Goal: Information Seeking & Learning: Learn about a topic

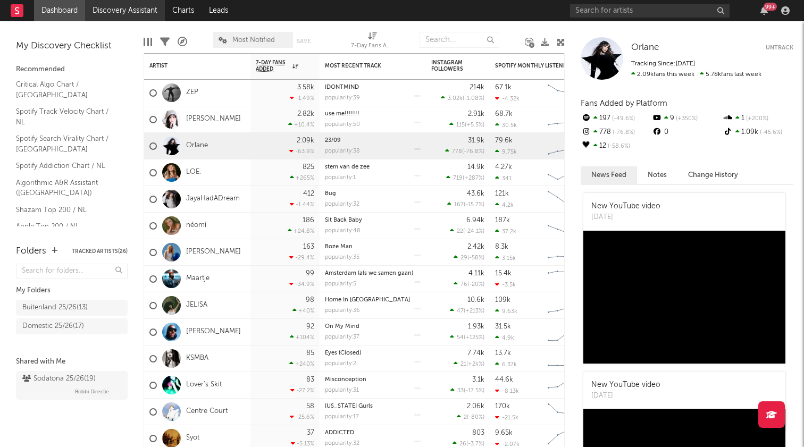
click at [117, 14] on link "Discovery Assistant" at bounding box center [125, 10] width 80 height 21
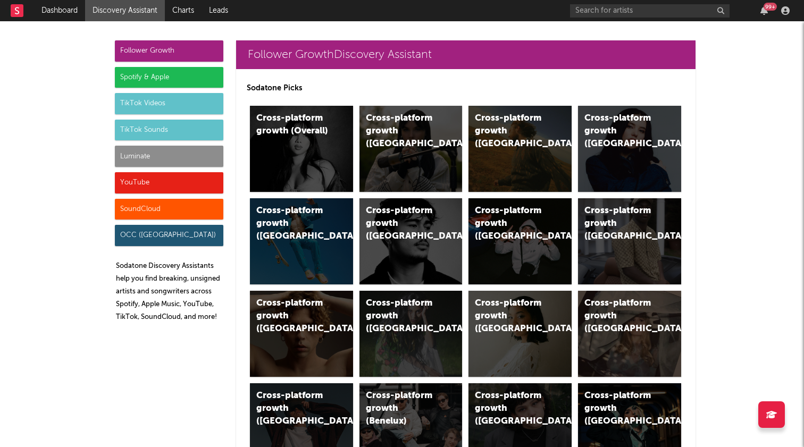
click at [152, 136] on div "TikTok Sounds" at bounding box center [169, 130] width 108 height 21
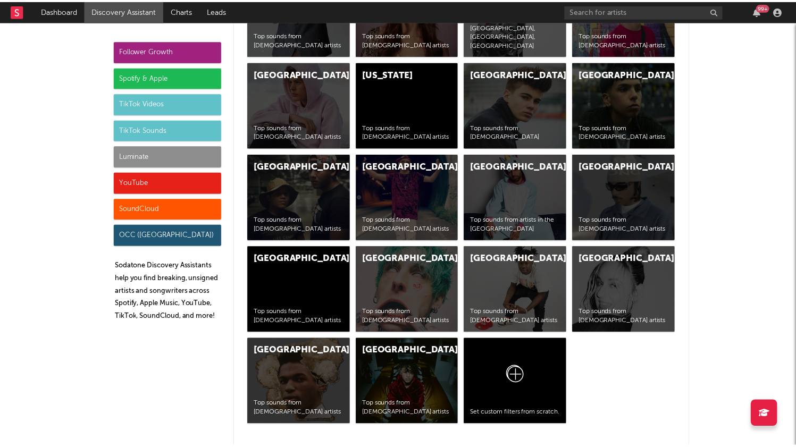
scroll to position [4182, 0]
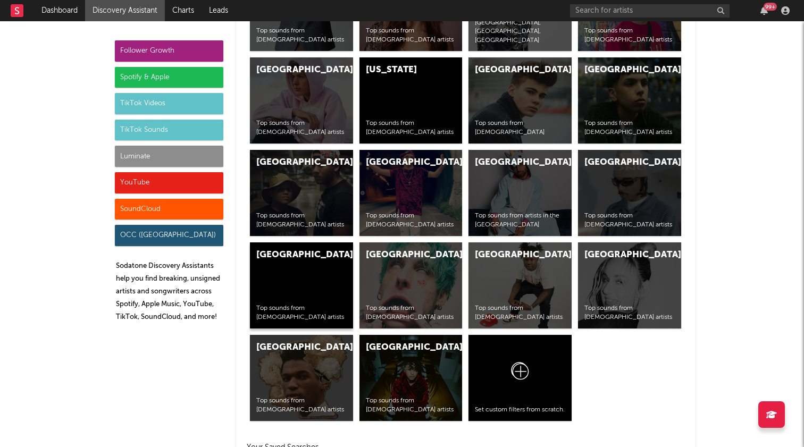
click at [298, 289] on div "Netherlands Top sounds from [DEMOGRAPHIC_DATA] artists" at bounding box center [301, 285] width 103 height 86
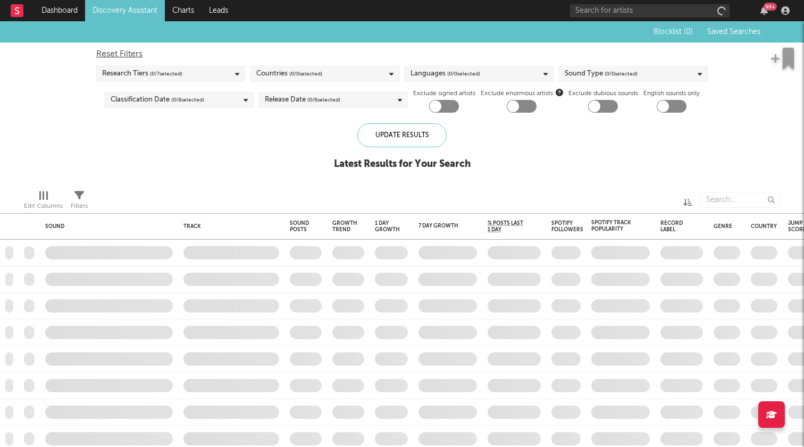
checkbox input "true"
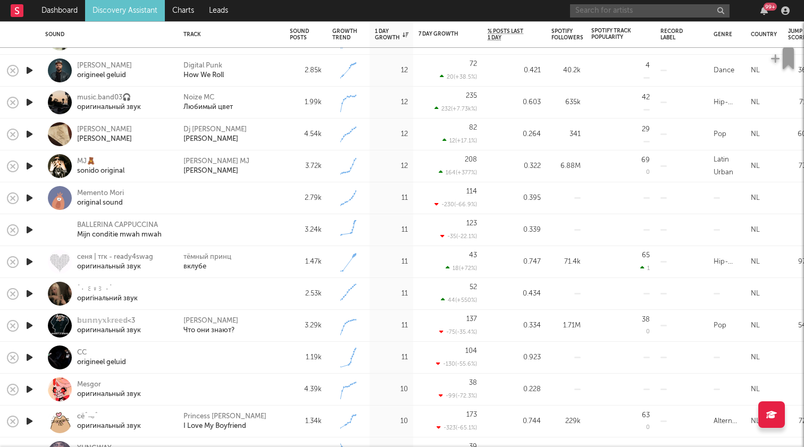
click at [643, 9] on input "text" at bounding box center [649, 10] width 159 height 13
click at [625, 7] on input "yearboox" at bounding box center [649, 10] width 159 height 13
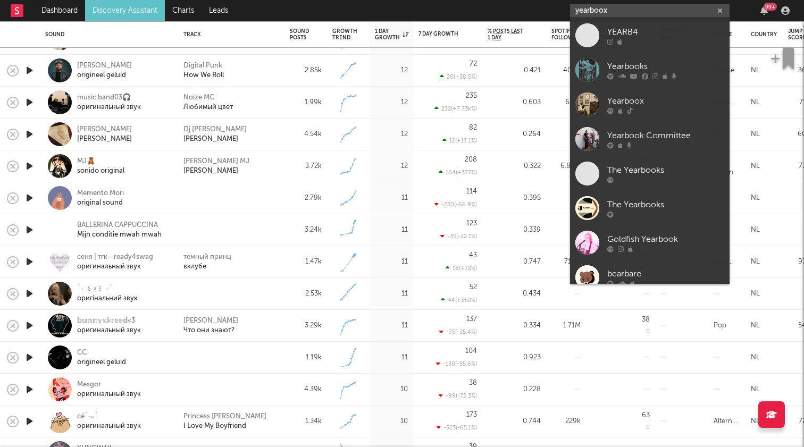
click at [625, 7] on input "yearboox" at bounding box center [649, 10] width 159 height 13
paste input "[URL][DOMAIN_NAME]"
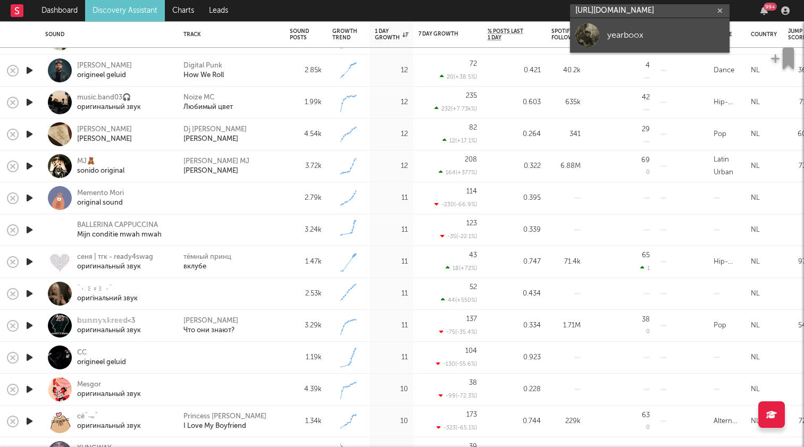
type input "[URL][DOMAIN_NAME]"
click at [664, 41] on div "yearboox" at bounding box center [665, 35] width 117 height 13
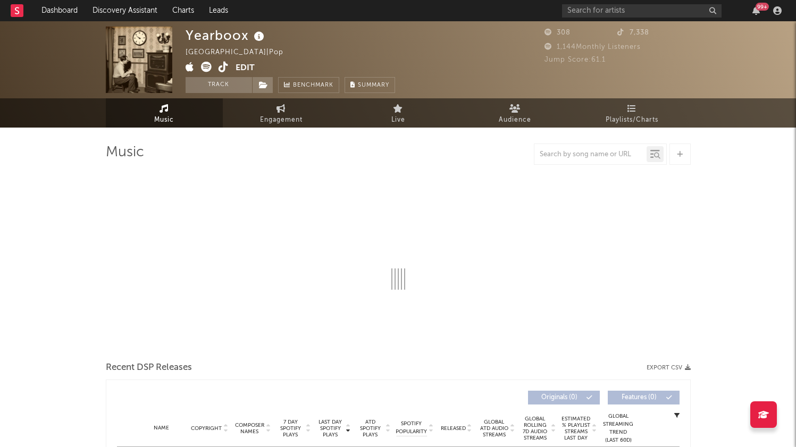
select select "6m"
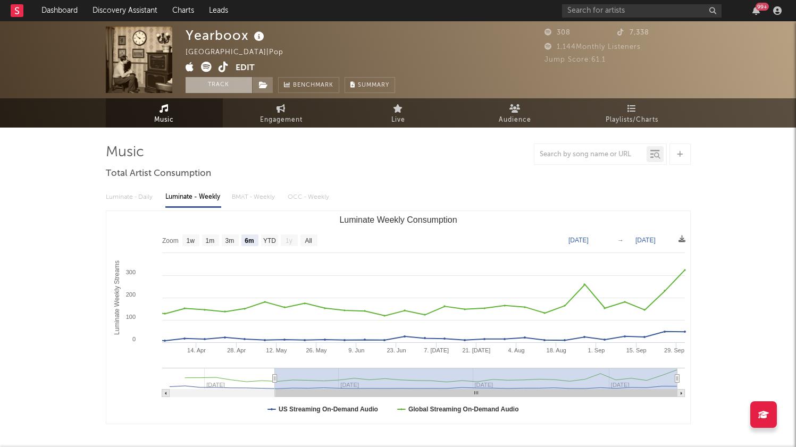
click at [219, 87] on button "Track" at bounding box center [219, 85] width 66 height 16
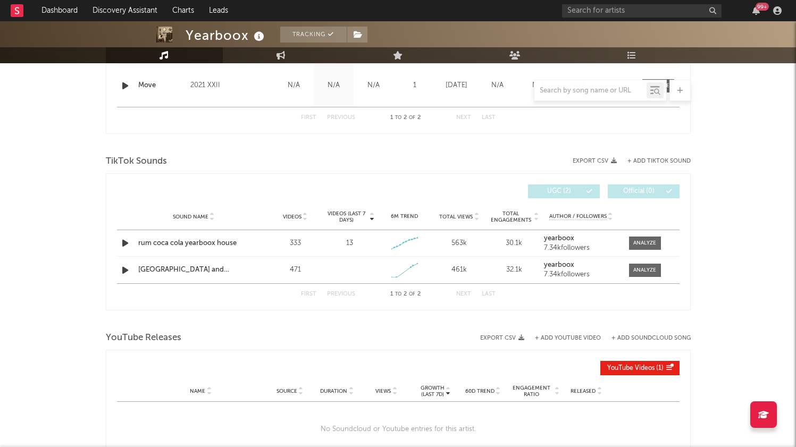
scroll to position [510, 0]
click at [226, 268] on div "[GEOGRAPHIC_DATA] and [GEOGRAPHIC_DATA]" at bounding box center [193, 269] width 111 height 11
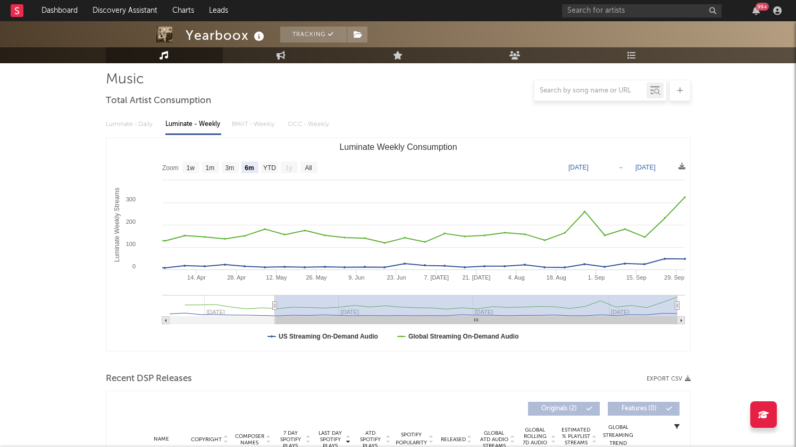
scroll to position [71, 0]
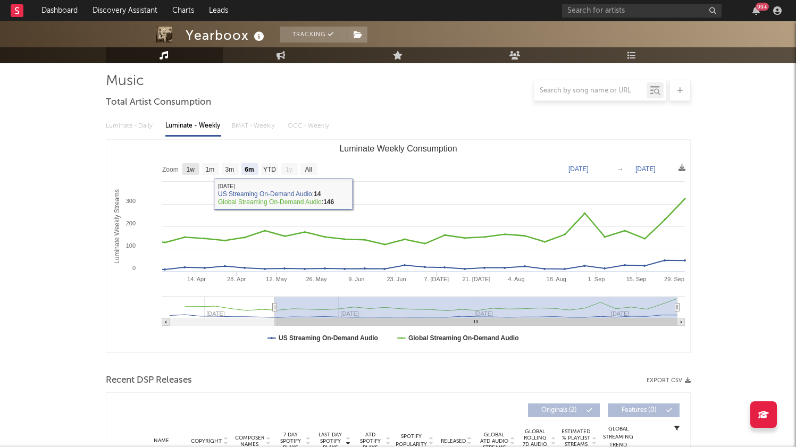
click at [193, 169] on text "1w" at bounding box center [190, 169] width 9 height 7
select select "1w"
type input "[DATE]"
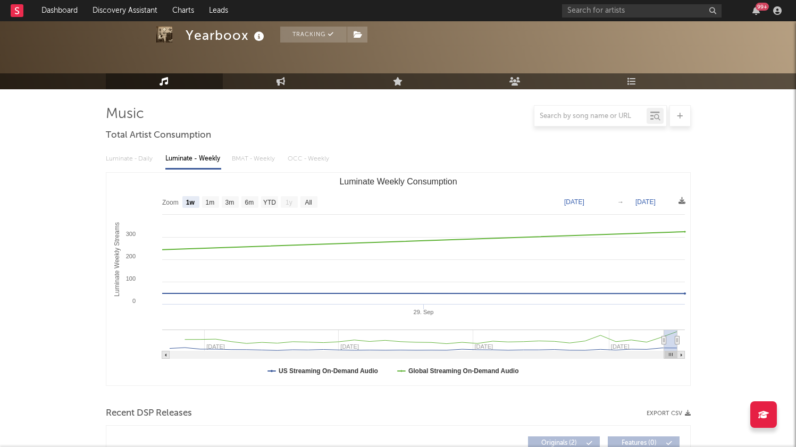
scroll to position [0, 0]
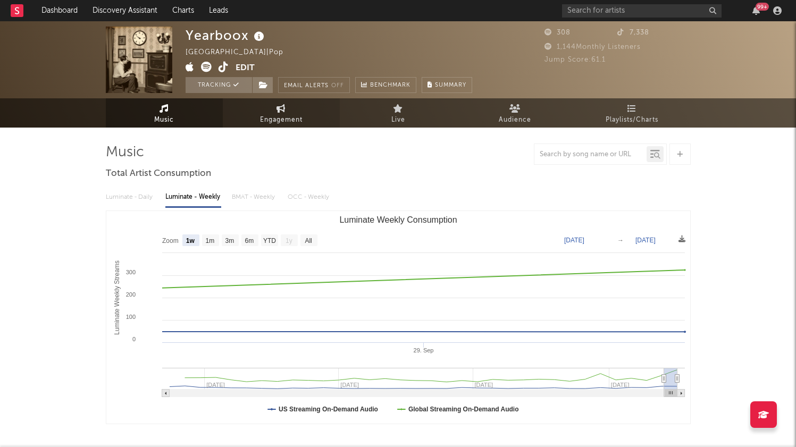
click at [283, 116] on span "Engagement" at bounding box center [281, 120] width 43 height 13
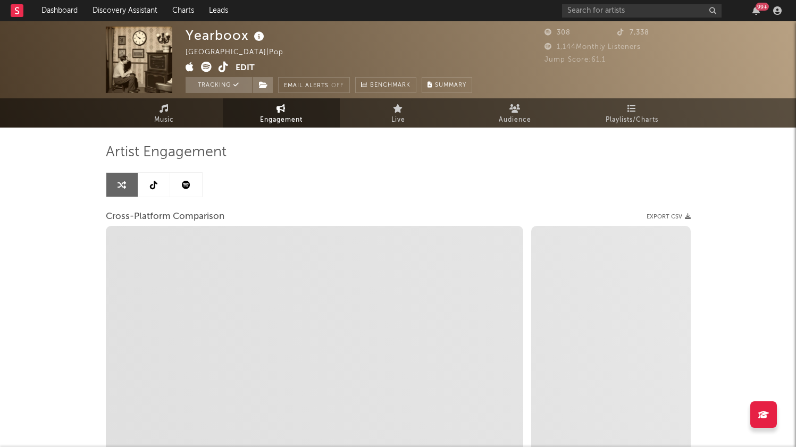
select select "1w"
click at [155, 191] on link at bounding box center [154, 185] width 32 height 24
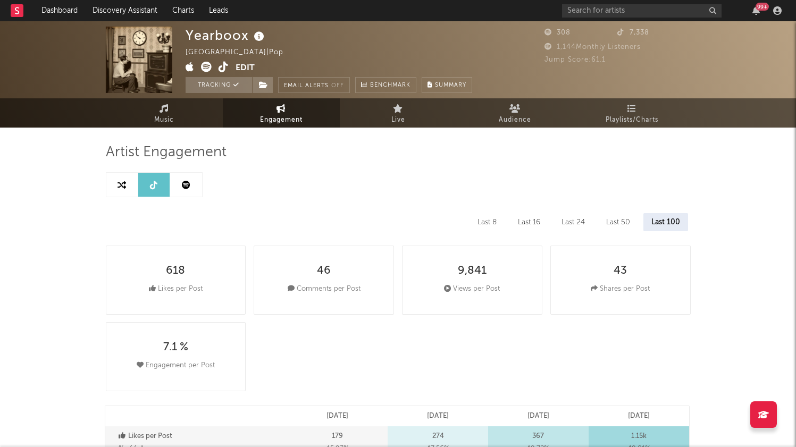
select select "1w"
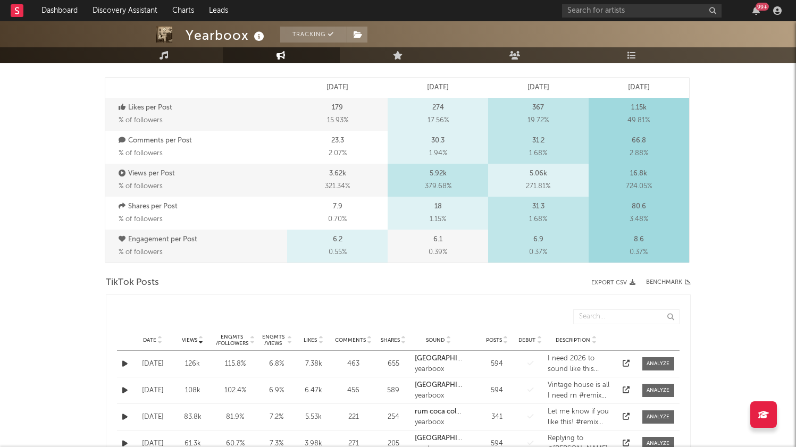
scroll to position [442, 0]
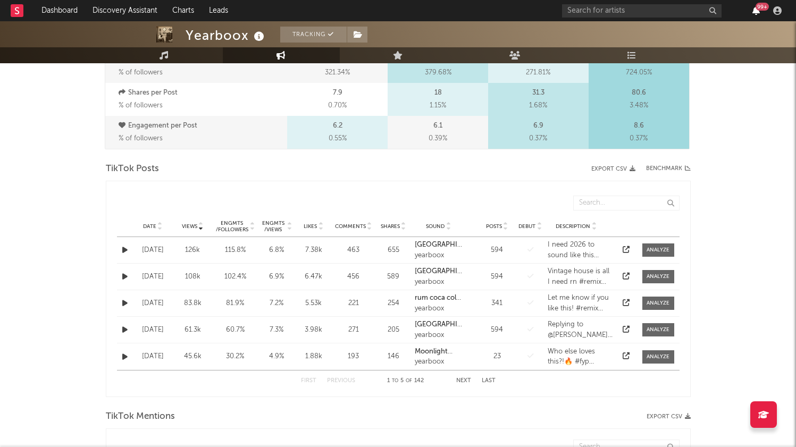
click at [757, 14] on icon "button" at bounding box center [755, 10] width 7 height 9
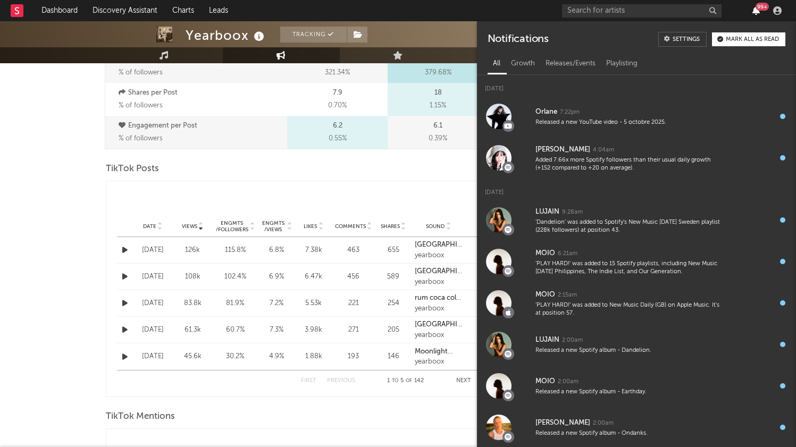
click at [757, 14] on icon "button" at bounding box center [755, 10] width 7 height 9
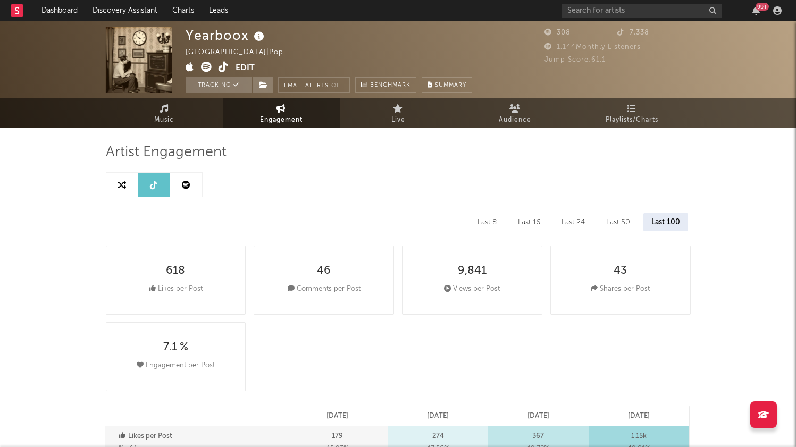
scroll to position [0, 0]
